Goal: Task Accomplishment & Management: Use online tool/utility

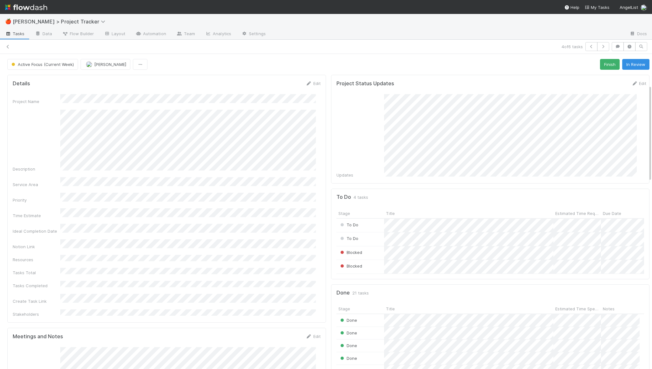
scroll to position [124, 298]
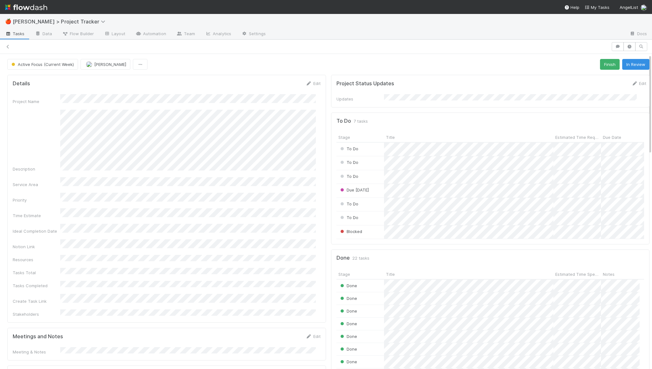
scroll to position [124, 298]
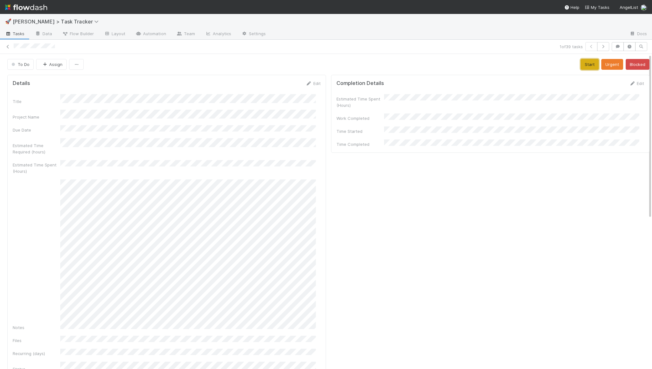
click at [580, 64] on button "Start" at bounding box center [589, 64] width 18 height 11
click at [601, 81] on button "Save" at bounding box center [610, 85] width 18 height 11
click at [608, 84] on button "Save" at bounding box center [610, 85] width 18 height 11
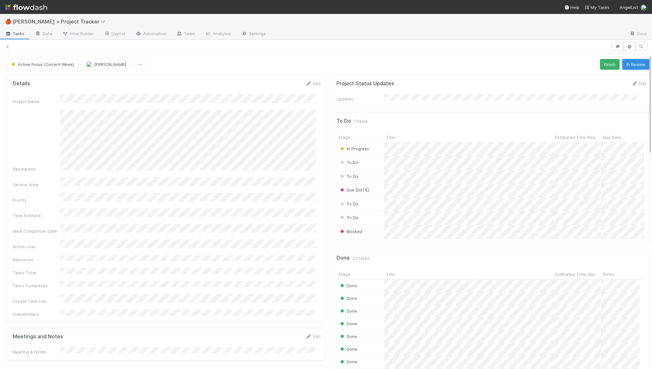
scroll to position [124, 298]
